Goal: Transaction & Acquisition: Purchase product/service

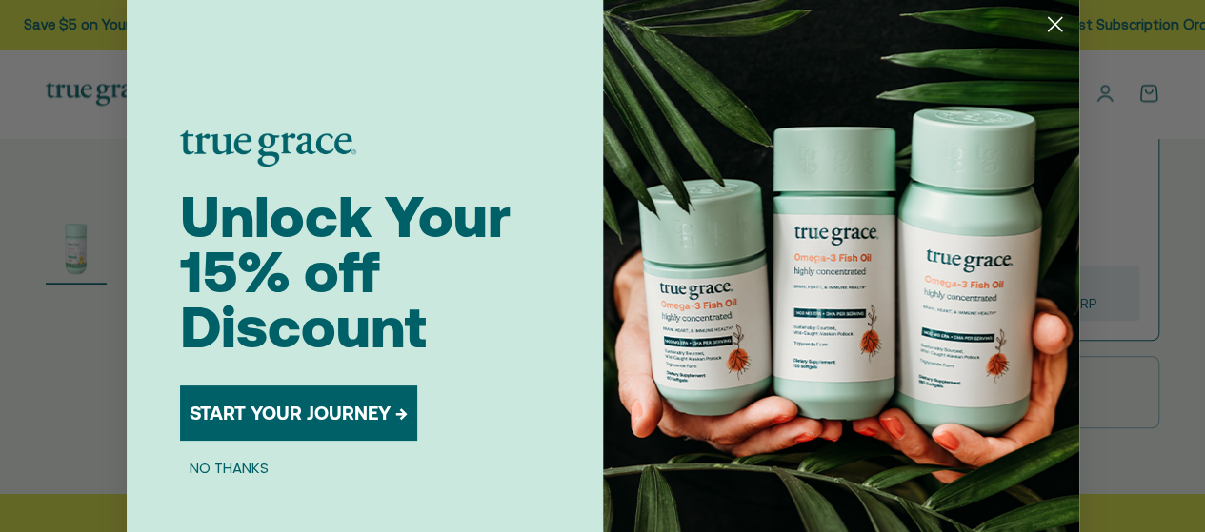
scroll to position [572, 0]
click at [1048, 28] on circle "Close dialog" at bounding box center [1053, 24] width 31 height 31
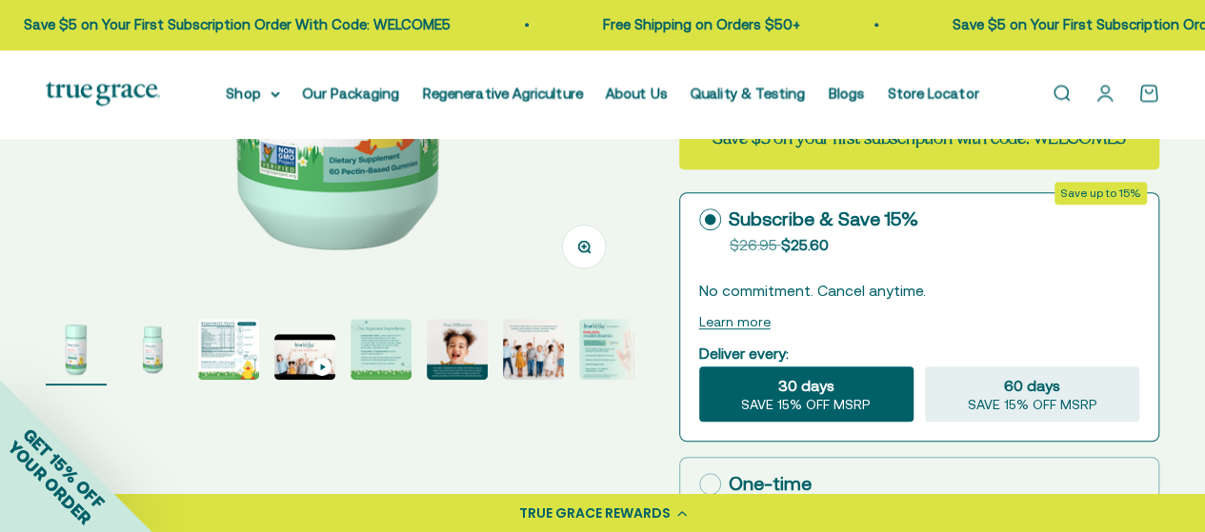
scroll to position [473, 0]
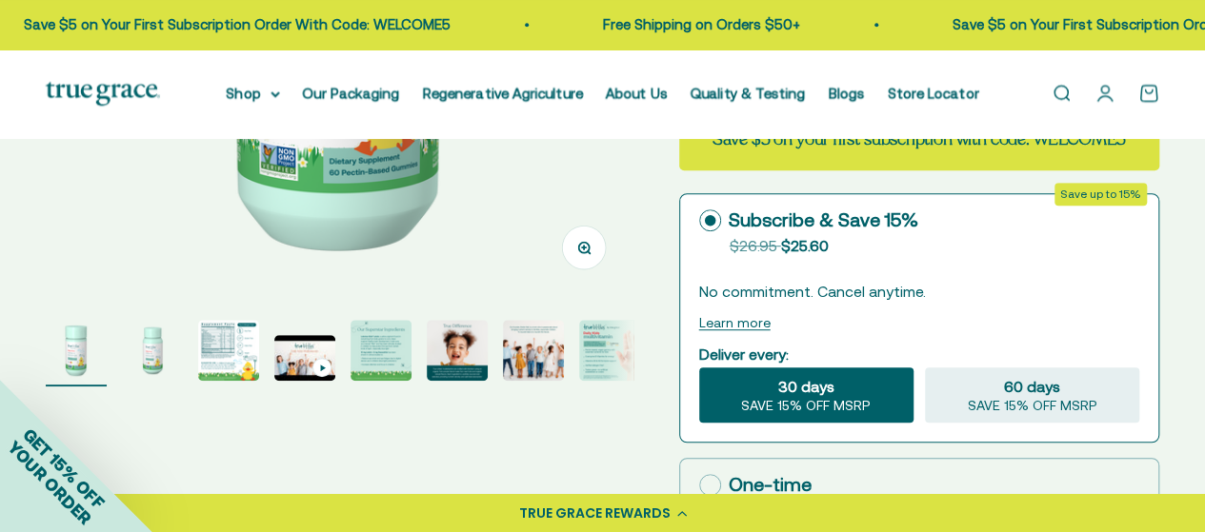
click at [705, 474] on icon at bounding box center [710, 485] width 22 height 22
click at [699, 485] on input "One-time $26.95" at bounding box center [698, 485] width 1 height 1
radio input "true"
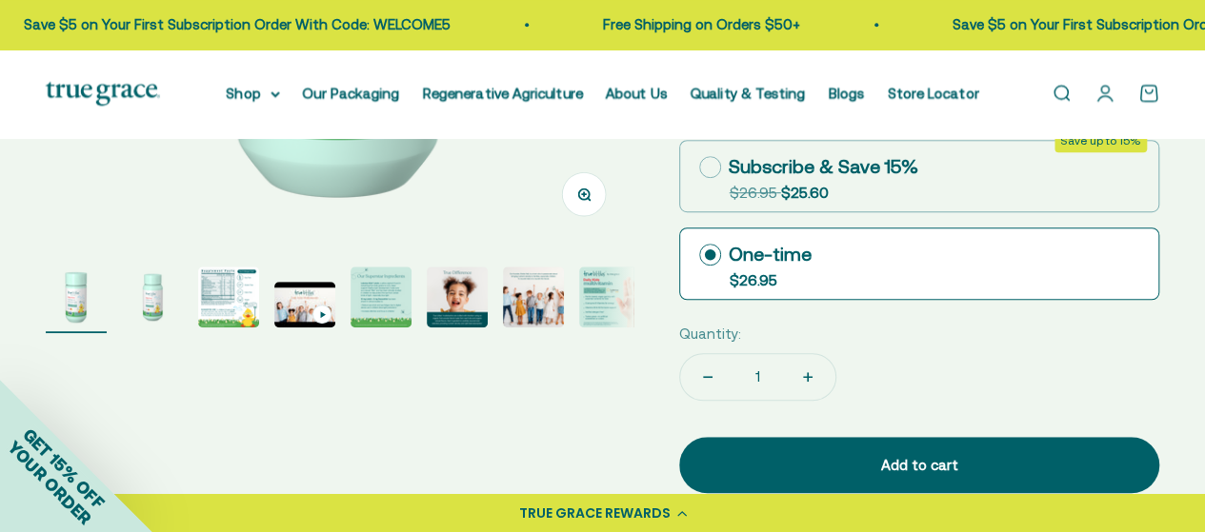
scroll to position [529, 0]
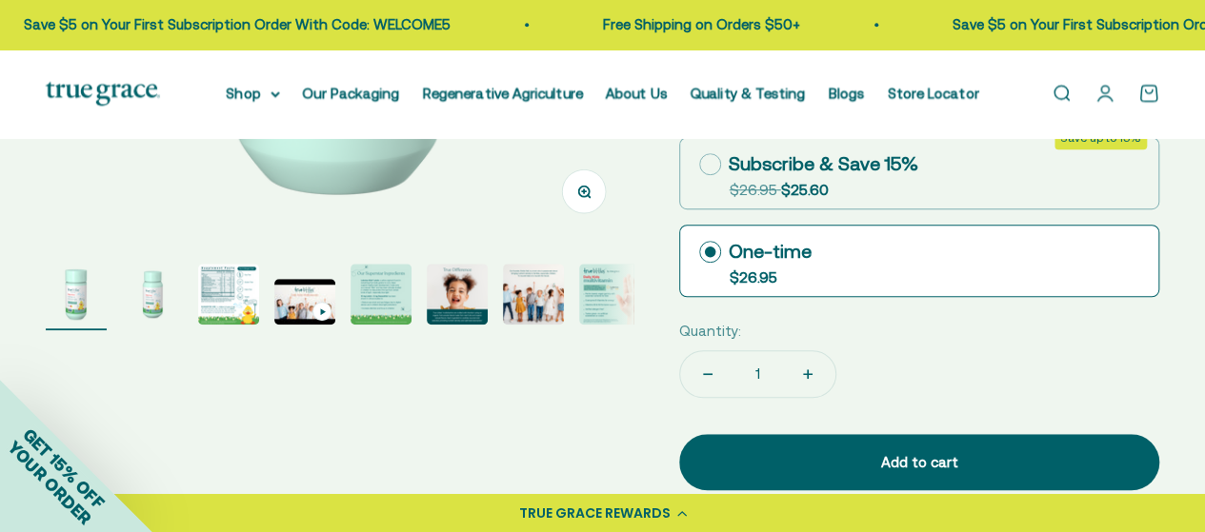
click at [808, 369] on icon "Increase quantity" at bounding box center [808, 374] width 0 height 10
type input "4"
click at [808, 369] on icon "Increase quantity" at bounding box center [808, 374] width 0 height 10
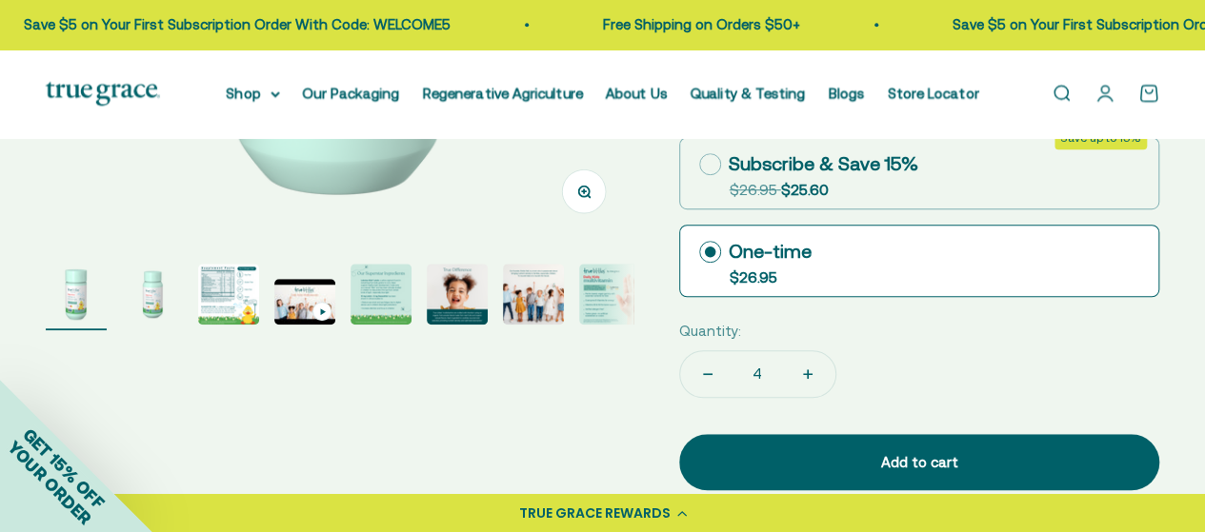
click at [808, 369] on icon "Increase quantity" at bounding box center [808, 374] width 0 height 10
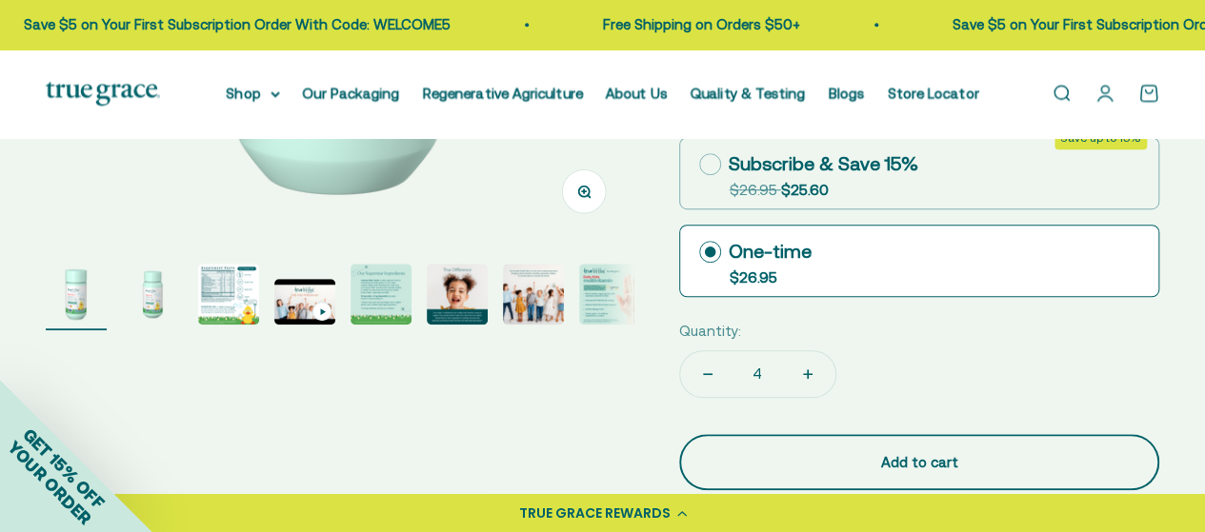
click at [859, 451] on div "Add to cart" at bounding box center [919, 462] width 404 height 23
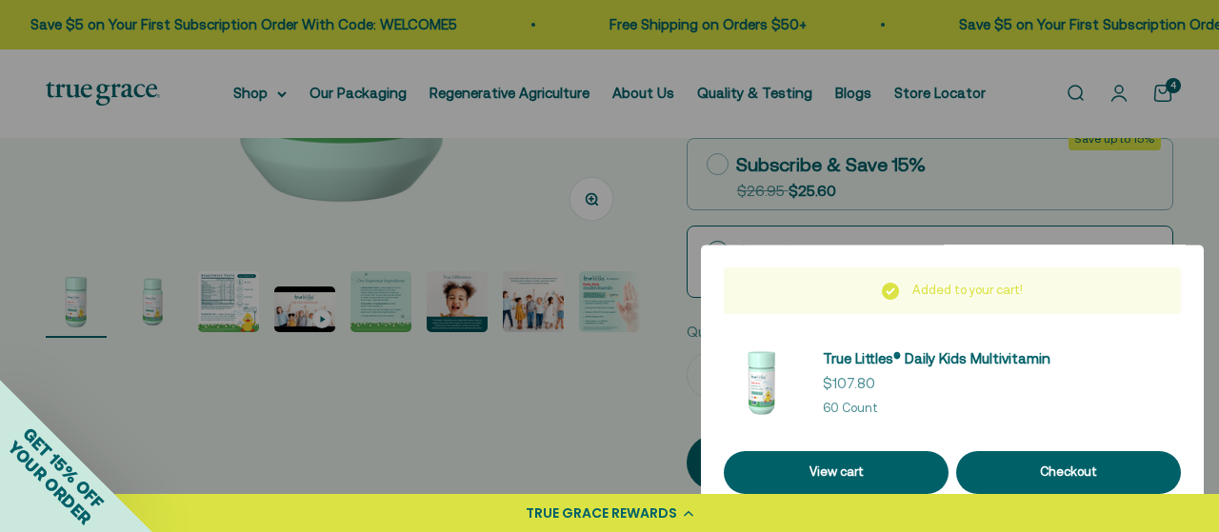
click at [556, 457] on div at bounding box center [609, 266] width 1219 height 532
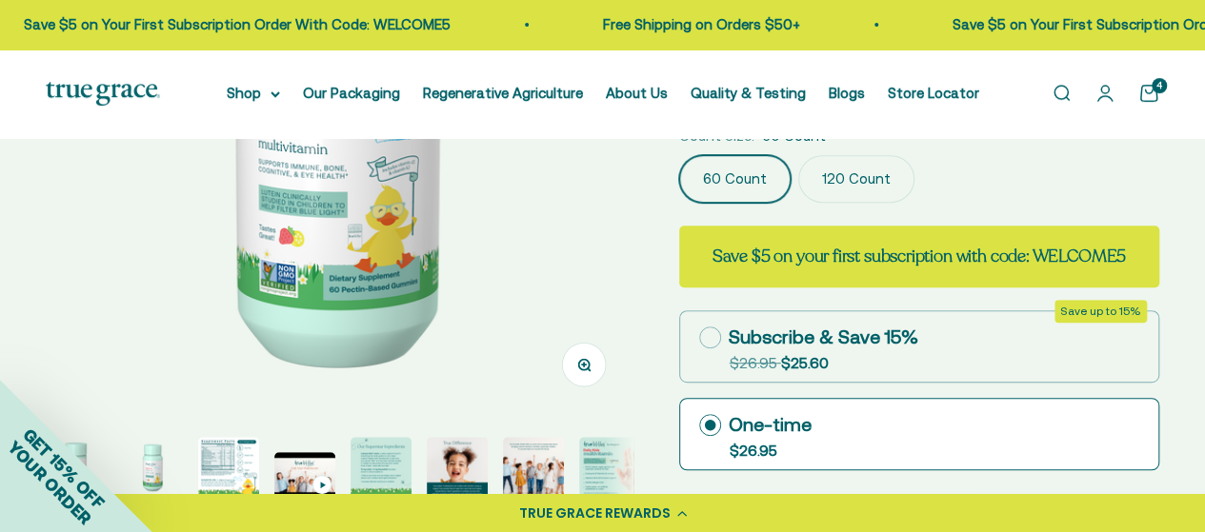
scroll to position [0, 0]
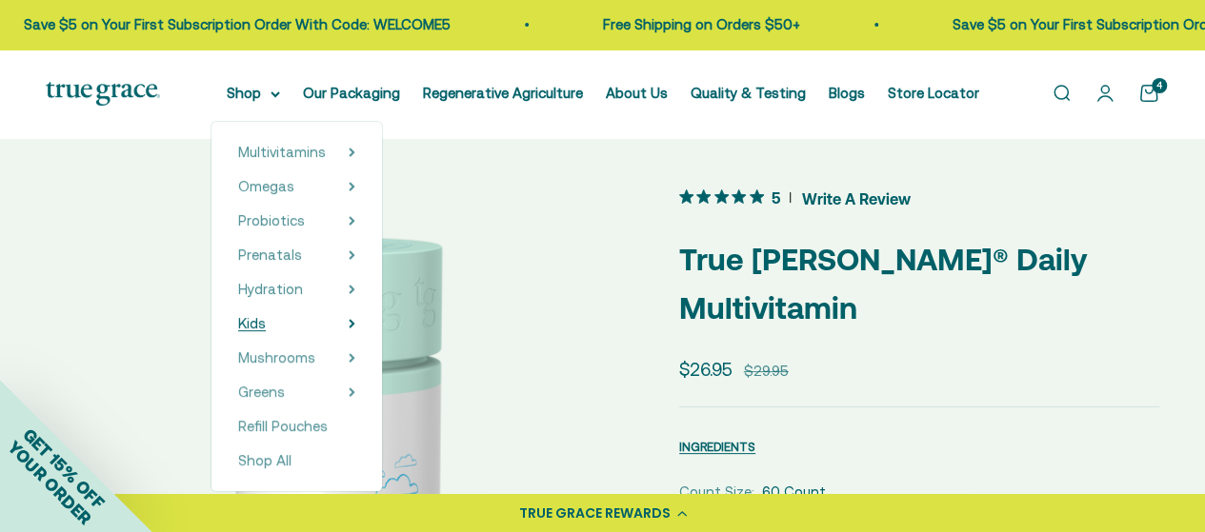
click at [355, 325] on icon at bounding box center [352, 324] width 7 height 10
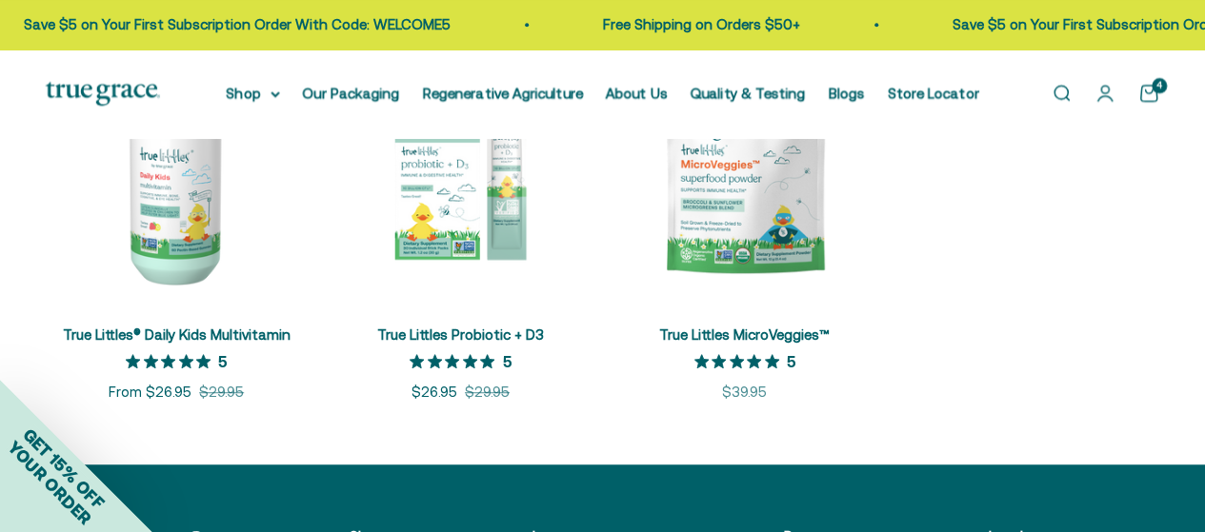
scroll to position [460, 0]
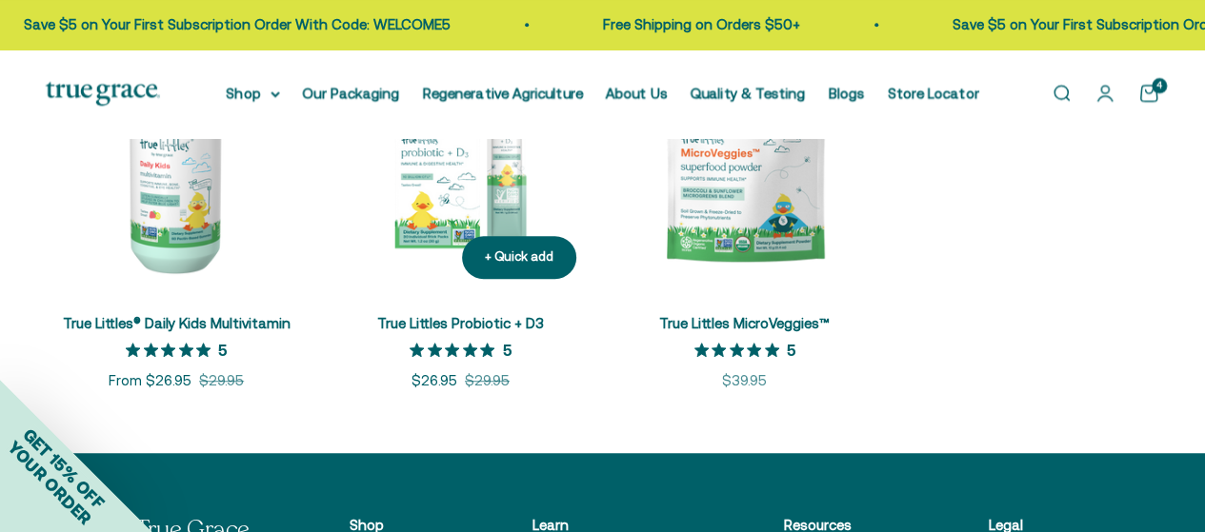
click at [438, 189] on img at bounding box center [459, 162] width 261 height 261
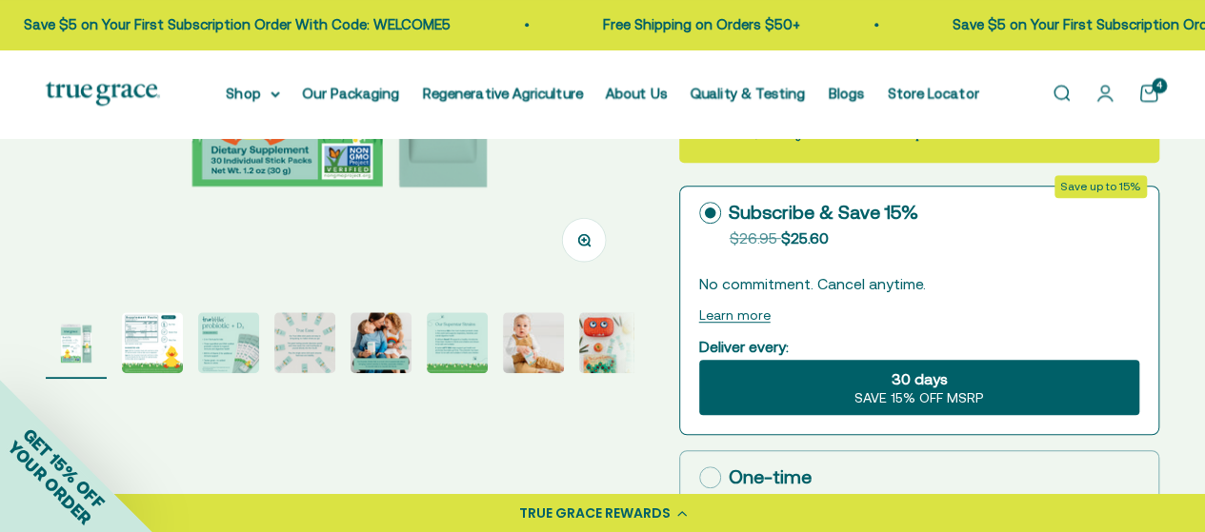
scroll to position [487, 0]
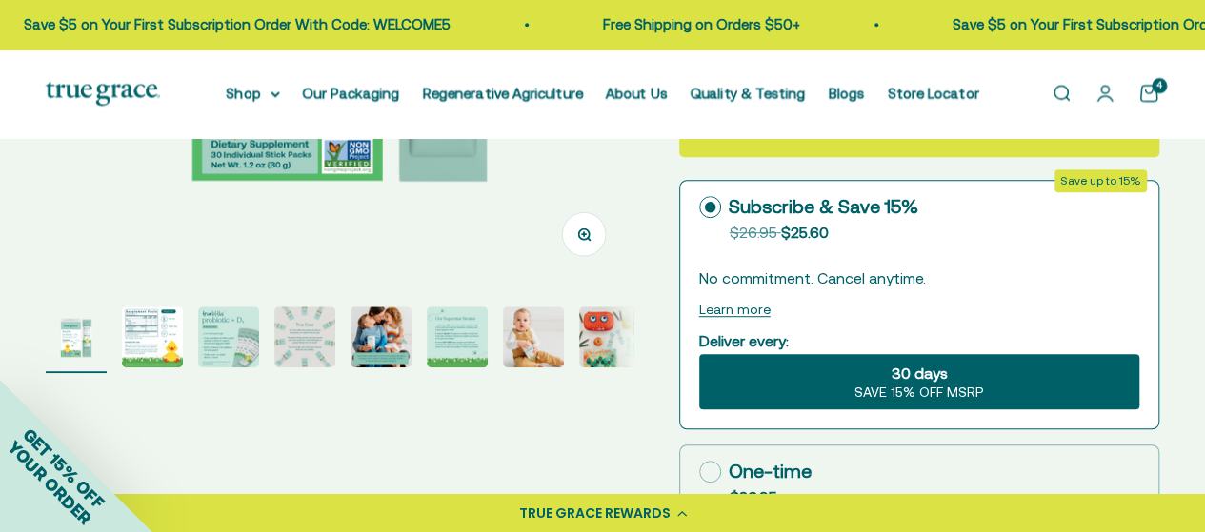
click at [228, 351] on img "Go to item 3" at bounding box center [228, 337] width 61 height 61
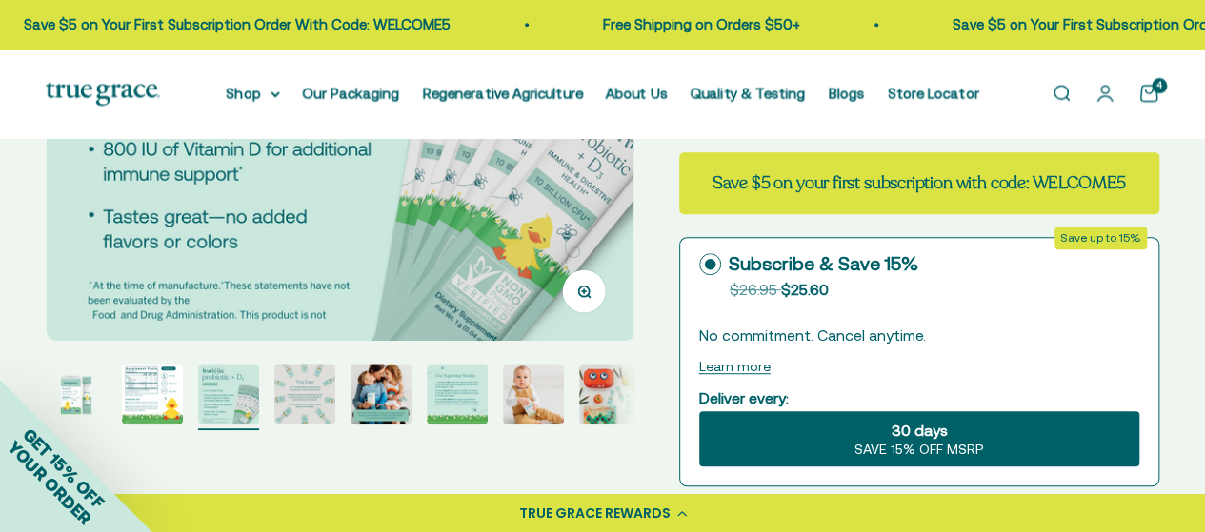
scroll to position [430, 0]
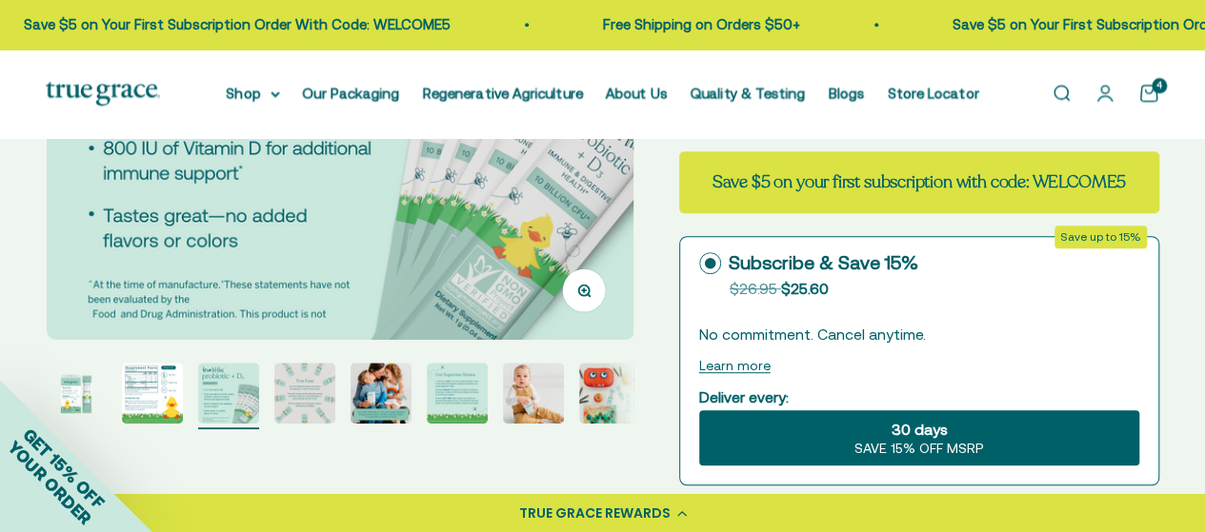
click at [77, 391] on div "GET 15% OFF YOUR ORDER" at bounding box center [76, 456] width 152 height 152
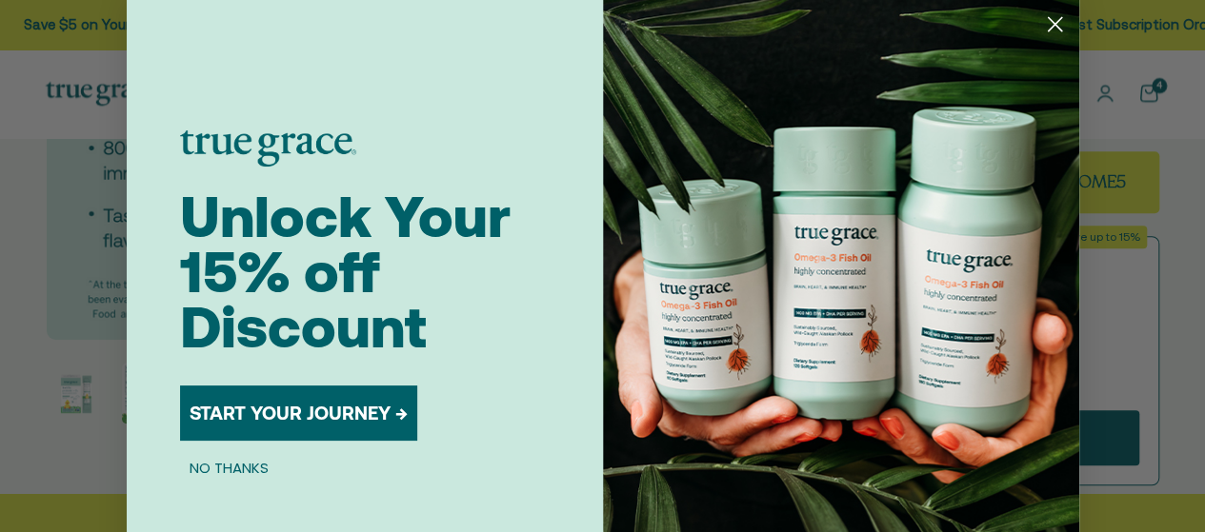
click at [1041, 22] on circle "Close dialog" at bounding box center [1053, 24] width 31 height 31
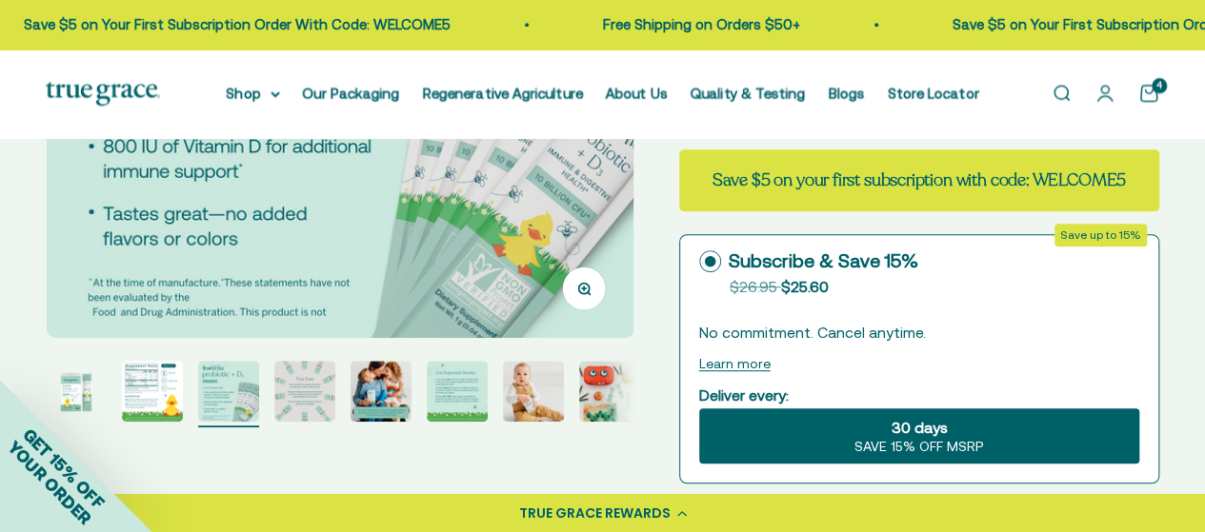
scroll to position [392, 0]
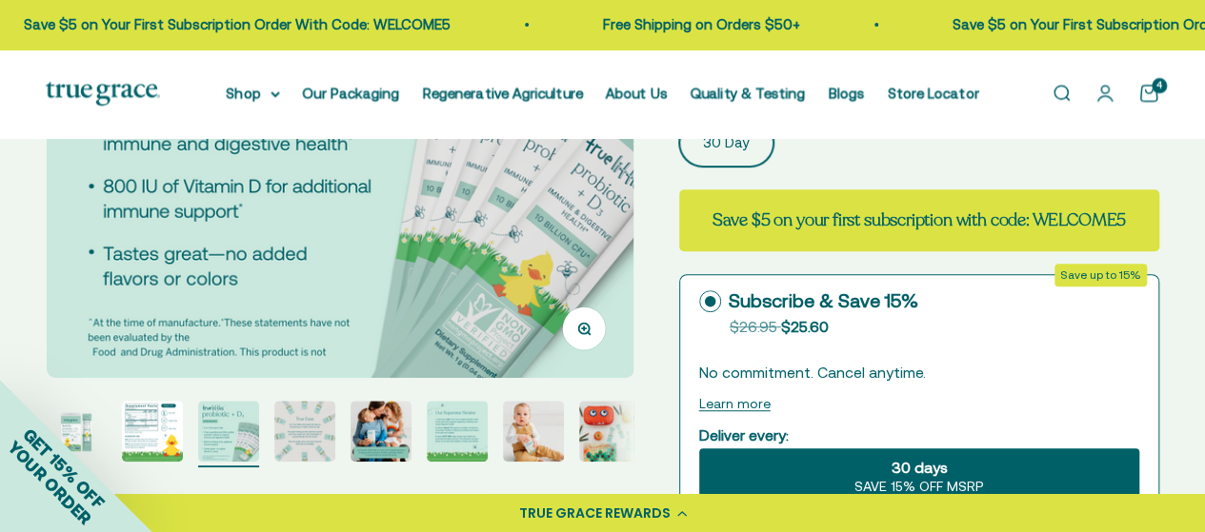
click at [138, 427] on div "GET 15% OFF YOUR ORDER" at bounding box center [76, 456] width 152 height 152
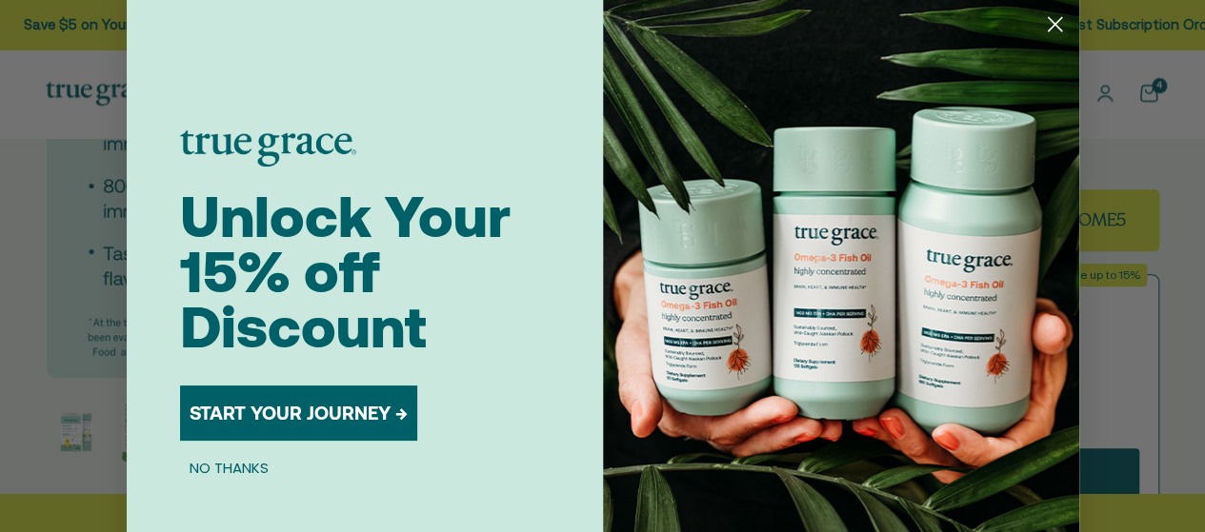
click at [1054, 24] on circle "Close dialog" at bounding box center [1053, 24] width 31 height 31
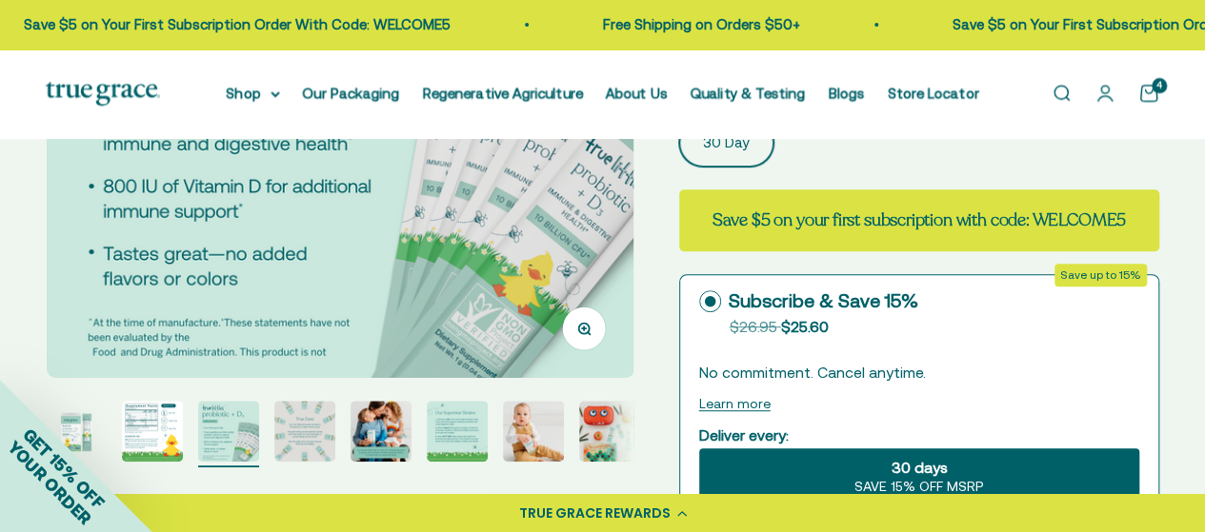
click at [150, 431] on div "GET 15% OFF YOUR ORDER" at bounding box center [76, 456] width 152 height 152
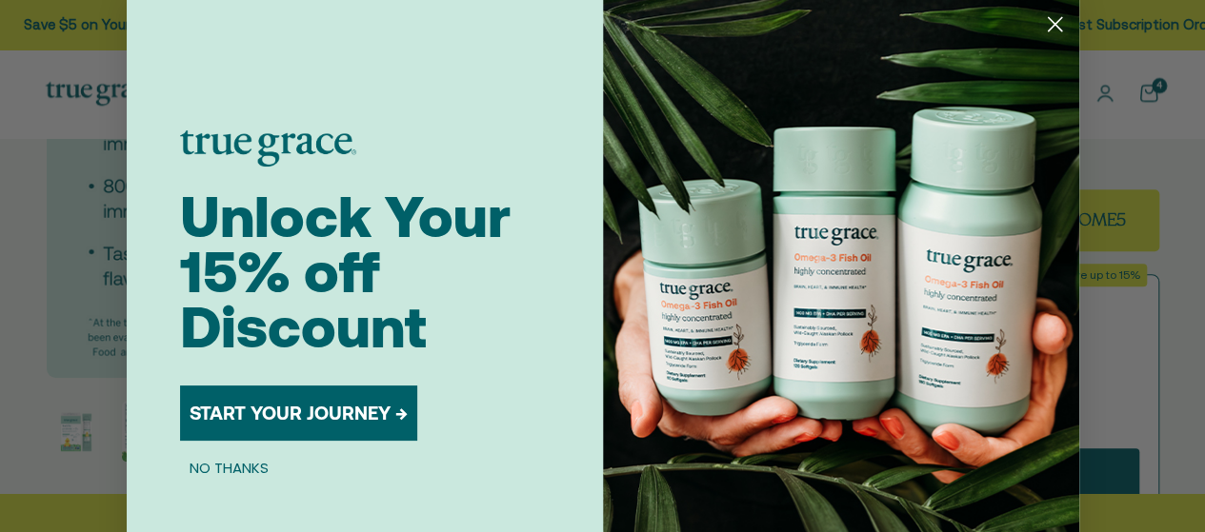
click at [213, 468] on button "NO THANKS" at bounding box center [229, 467] width 98 height 23
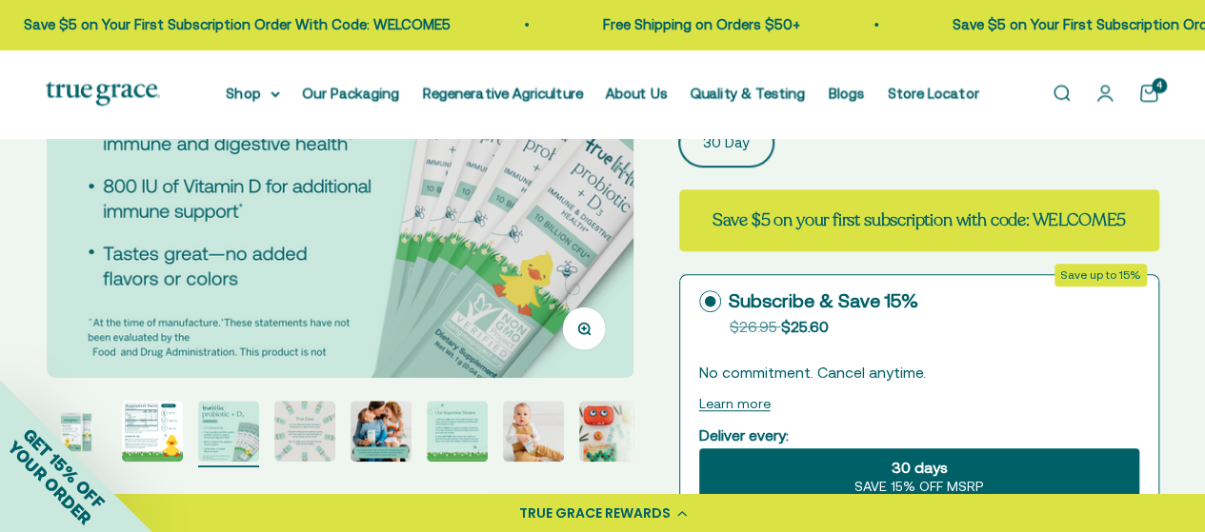
click at [152, 433] on img "Go to item 2" at bounding box center [152, 431] width 61 height 61
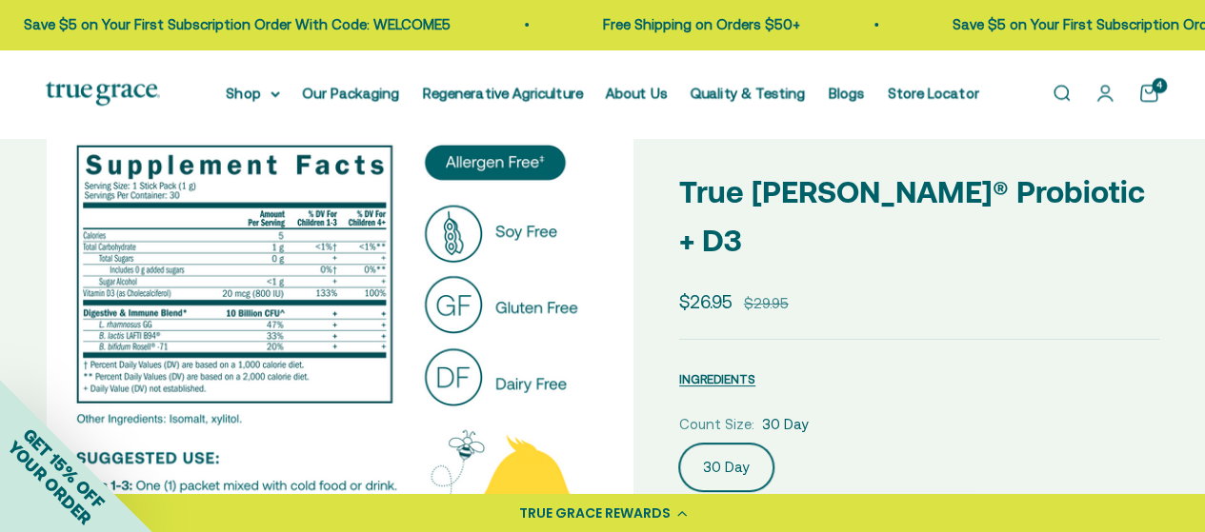
scroll to position [67, 0]
click at [279, 93] on icon at bounding box center [275, 94] width 8 height 4
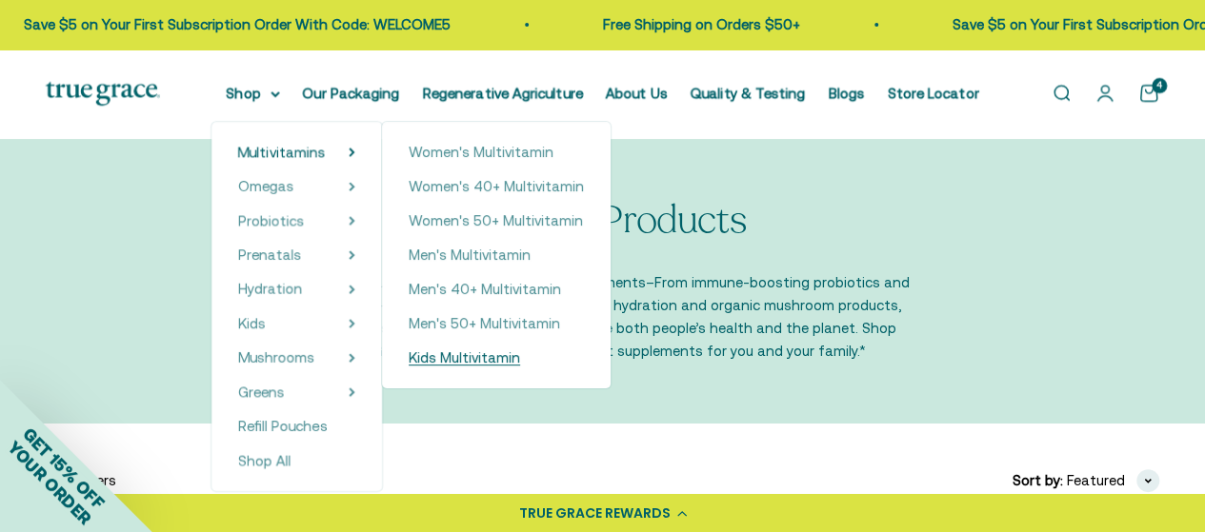
click at [474, 363] on span "Kids Multivitamin" at bounding box center [464, 357] width 111 height 16
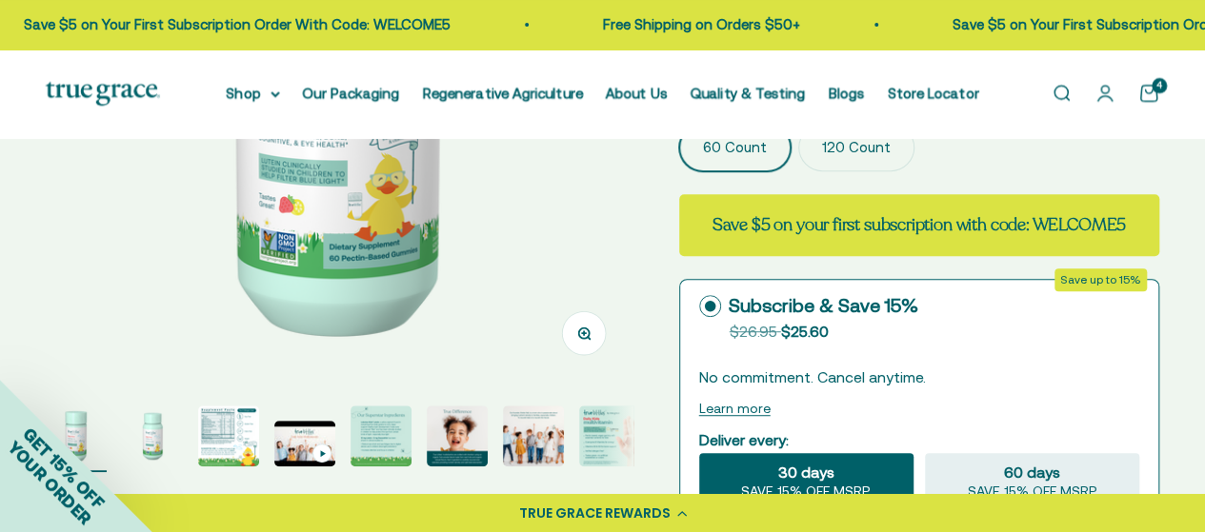
scroll to position [587, 0]
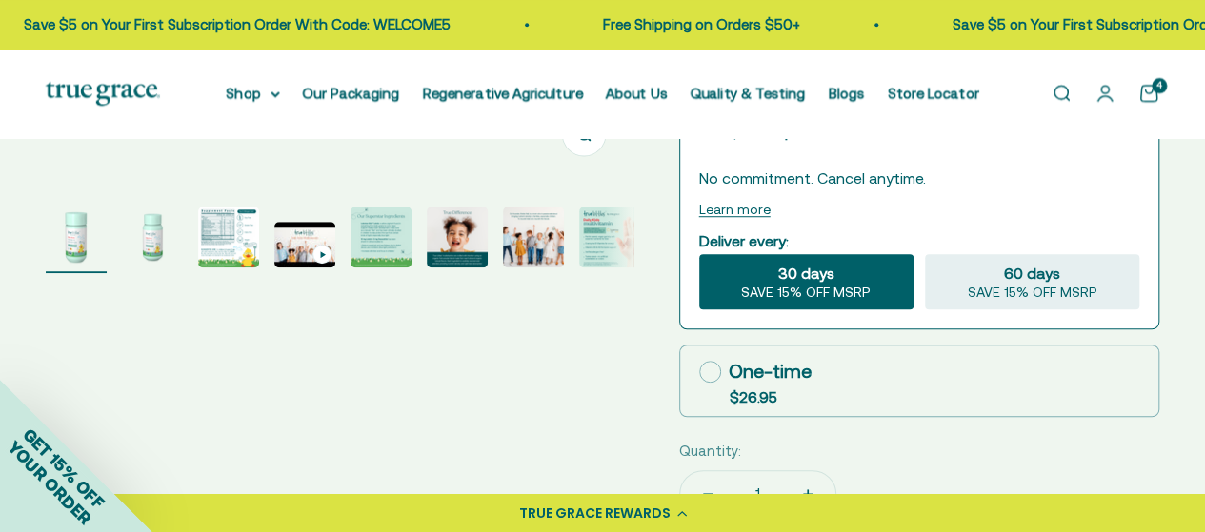
click at [610, 250] on img "Go to item 8" at bounding box center [609, 237] width 61 height 61
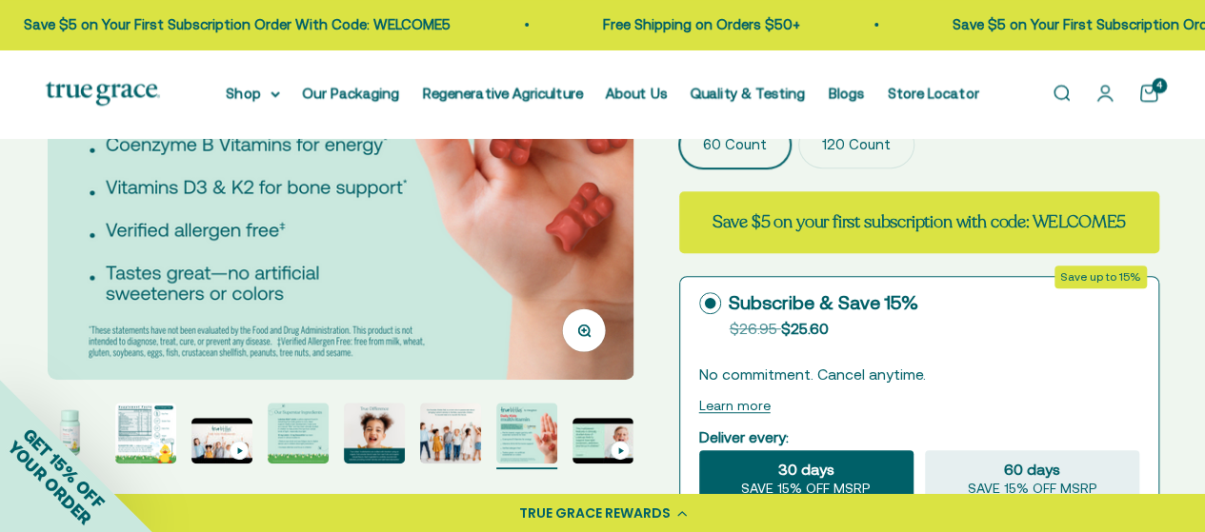
scroll to position [392, 0]
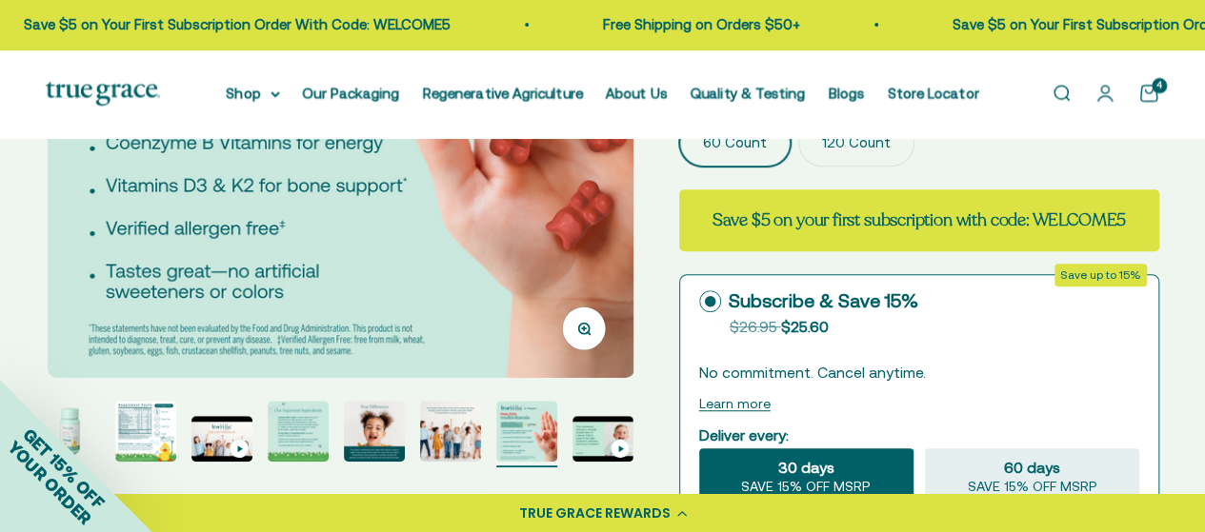
click at [452, 434] on img "Go to item 7" at bounding box center [450, 431] width 61 height 61
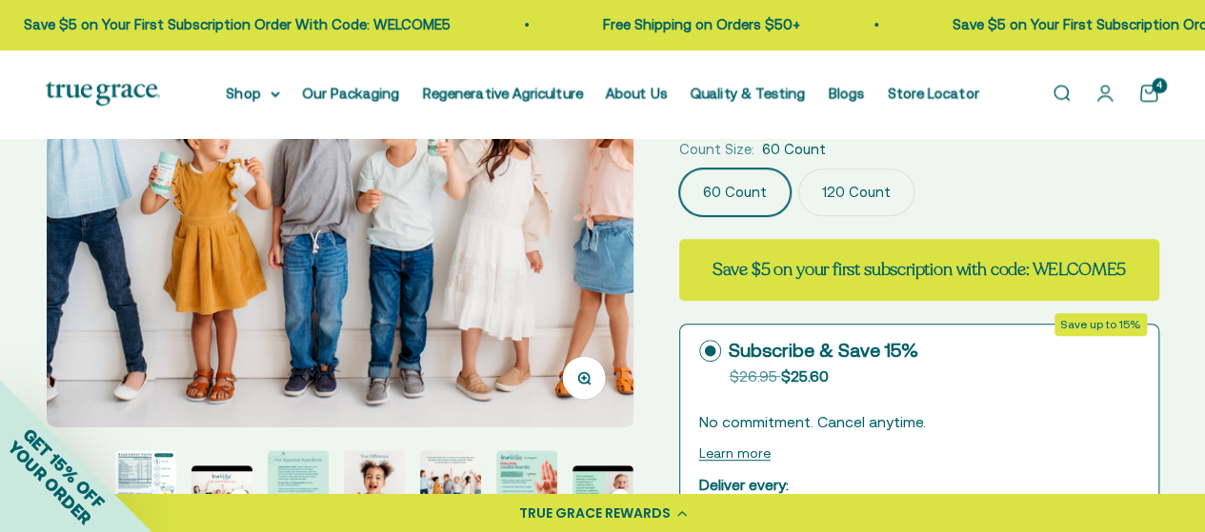
scroll to position [425, 0]
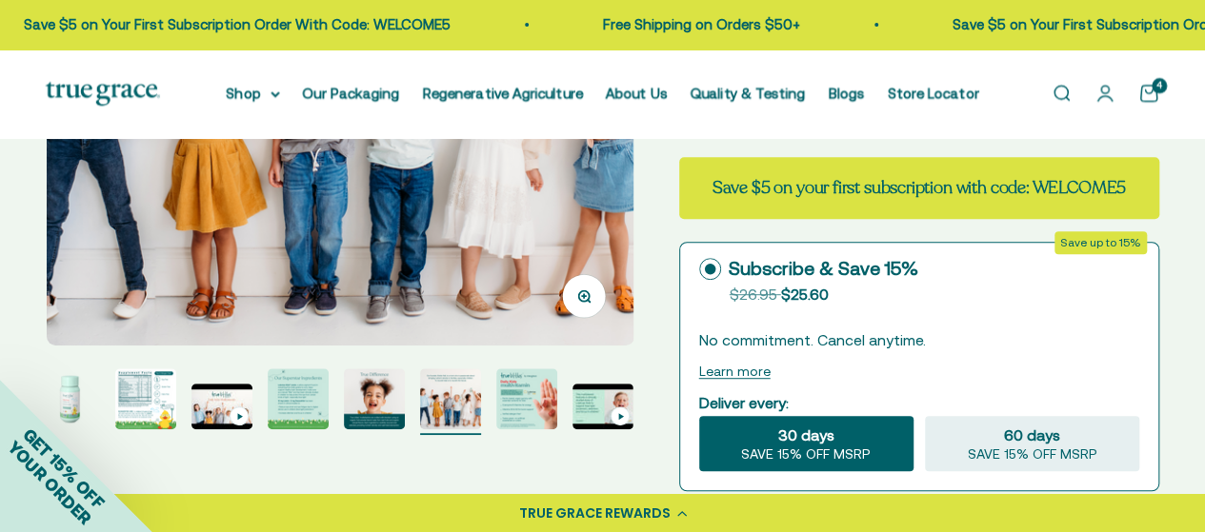
click at [357, 401] on img "Go to item 6" at bounding box center [374, 399] width 61 height 61
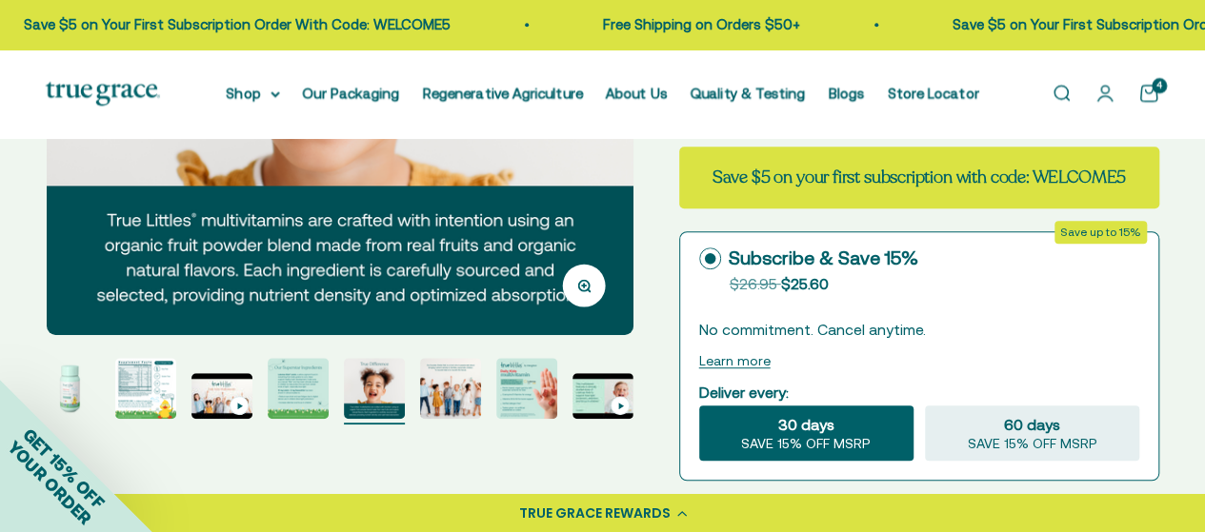
scroll to position [436, 0]
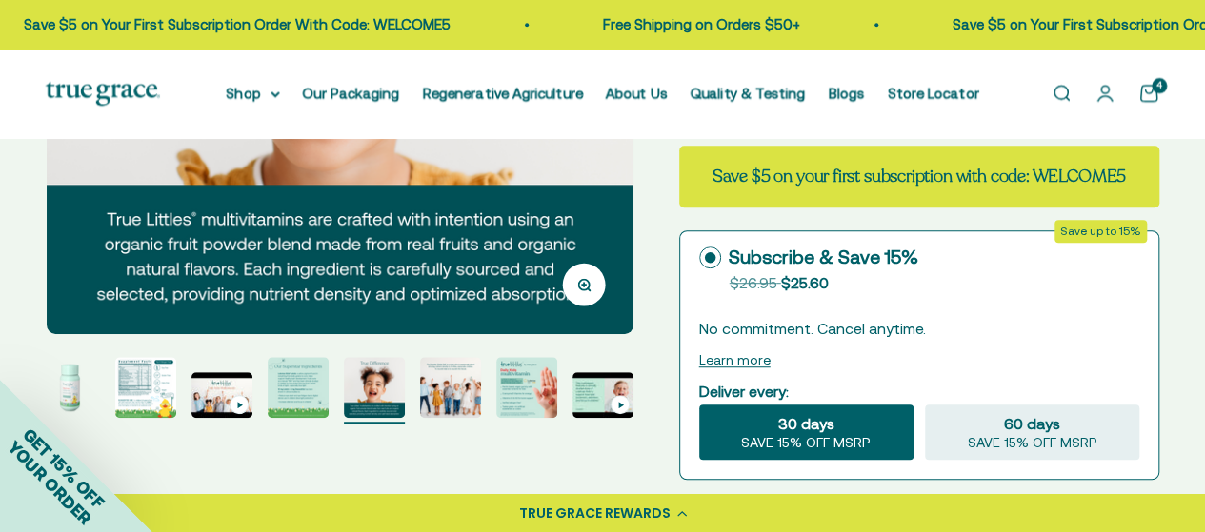
click at [277, 378] on img "Go to item 5" at bounding box center [298, 387] width 61 height 61
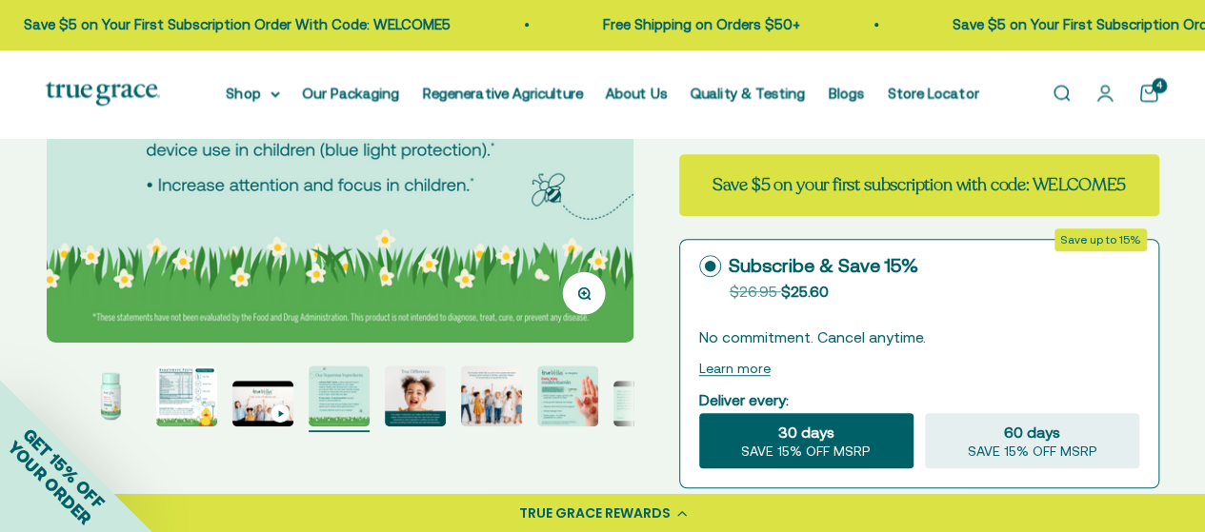
scroll to position [431, 0]
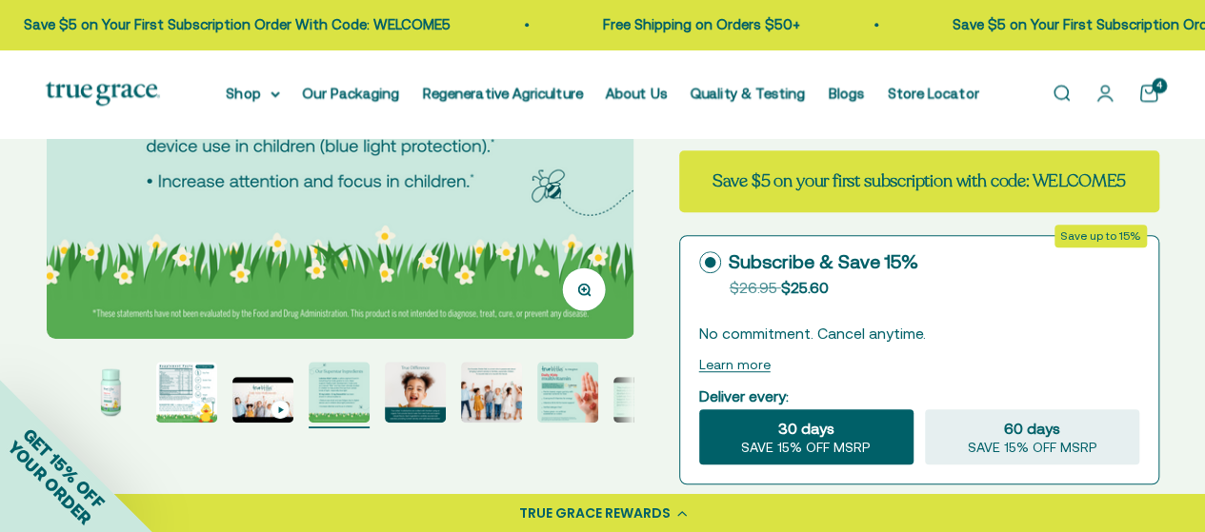
click at [181, 402] on img "Go to item 3" at bounding box center [186, 392] width 61 height 61
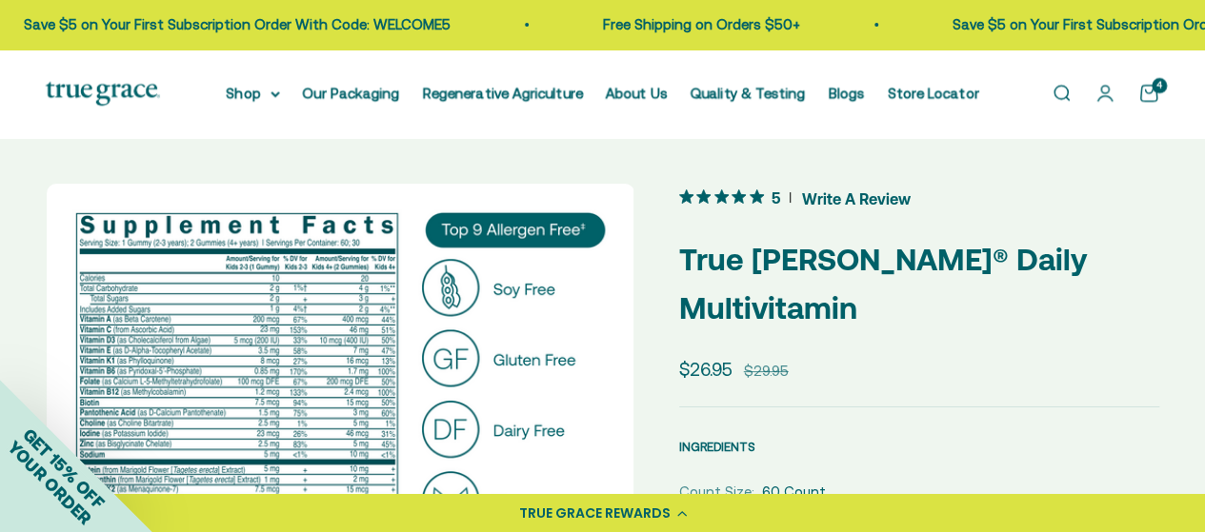
scroll to position [1, 0]
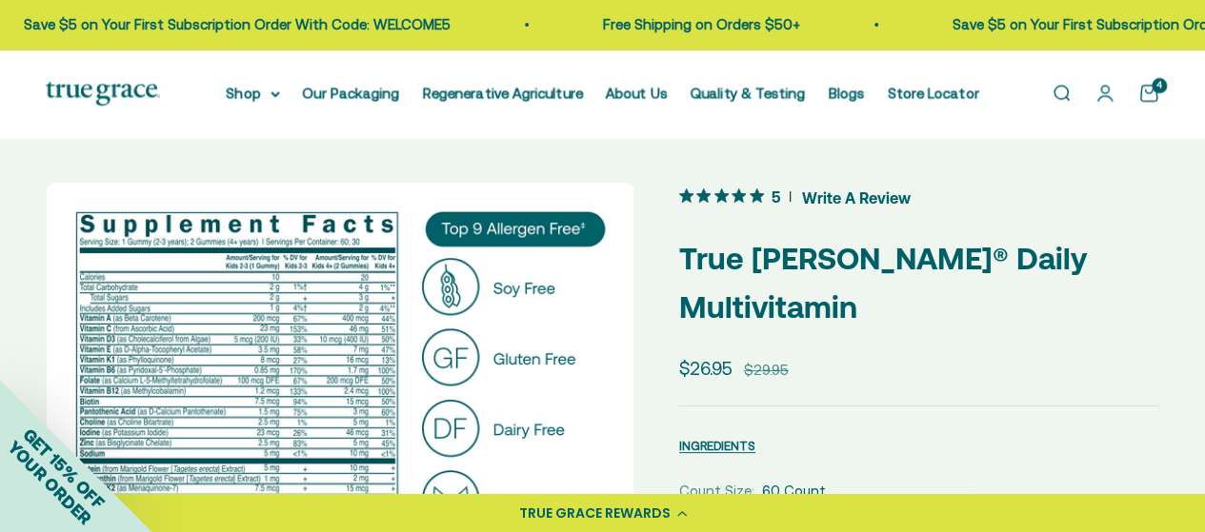
click at [1151, 96] on link "Open cart 4" at bounding box center [1148, 93] width 21 height 21
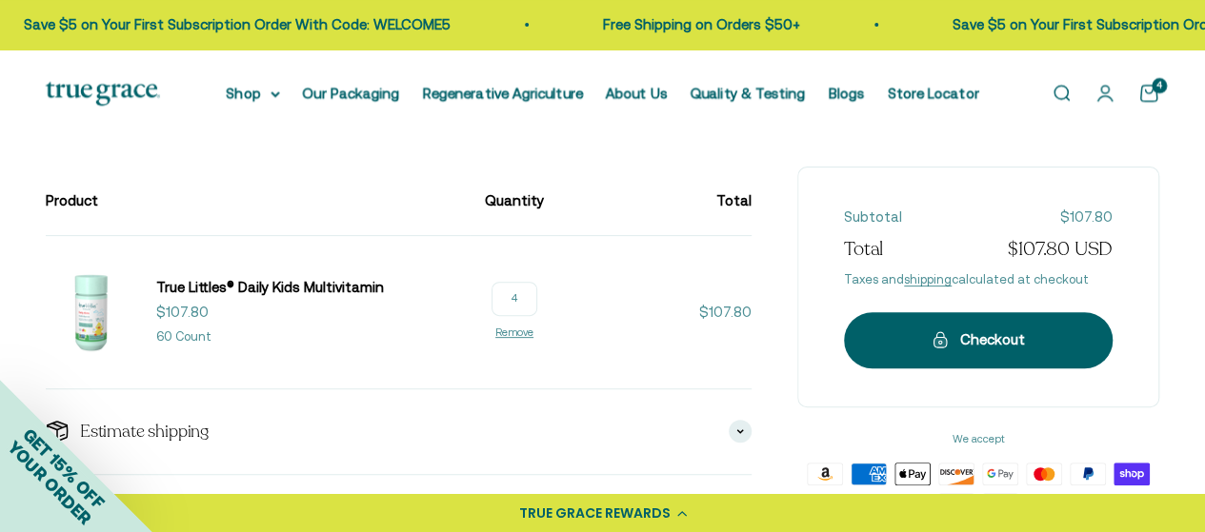
scroll to position [162, 0]
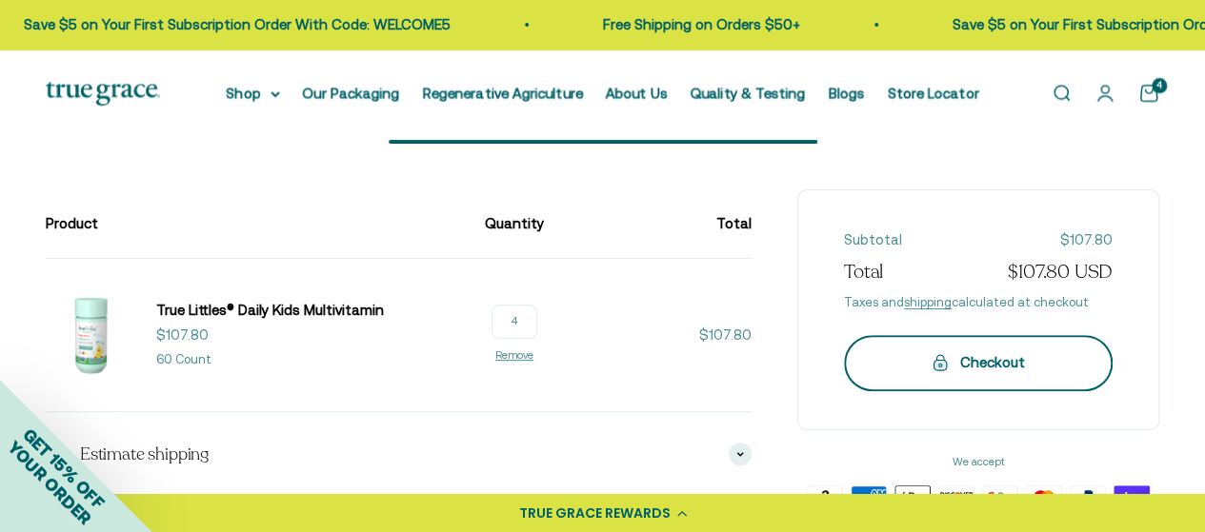
click at [978, 366] on div "Checkout" at bounding box center [978, 362] width 192 height 23
